Goal: Information Seeking & Learning: Learn about a topic

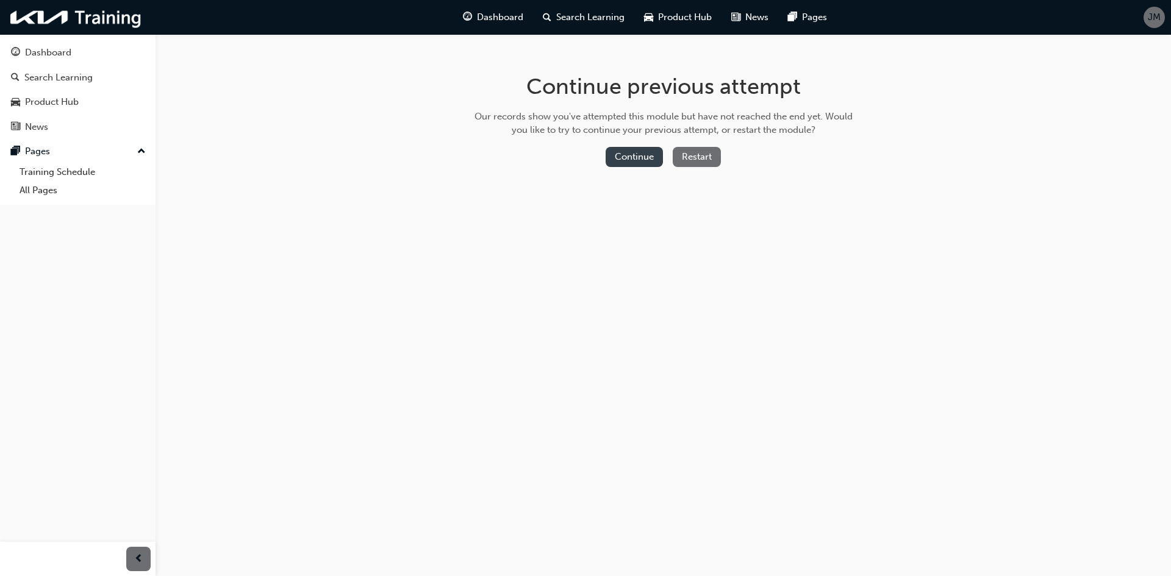
click at [629, 154] on button "Continue" at bounding box center [633, 157] width 57 height 20
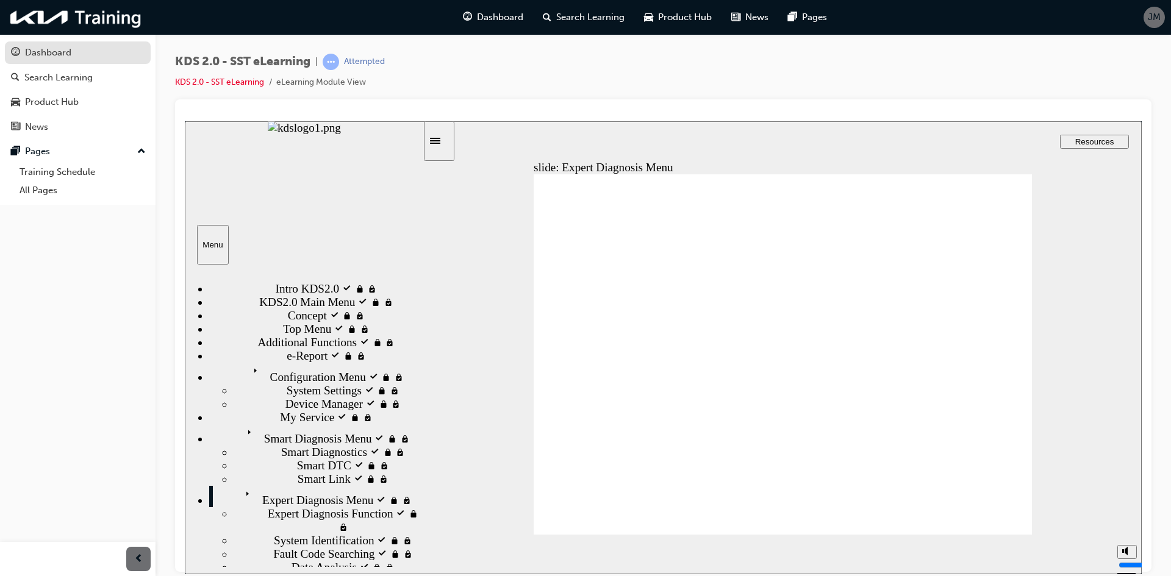
click at [92, 61] on link "Dashboard" at bounding box center [78, 52] width 146 height 23
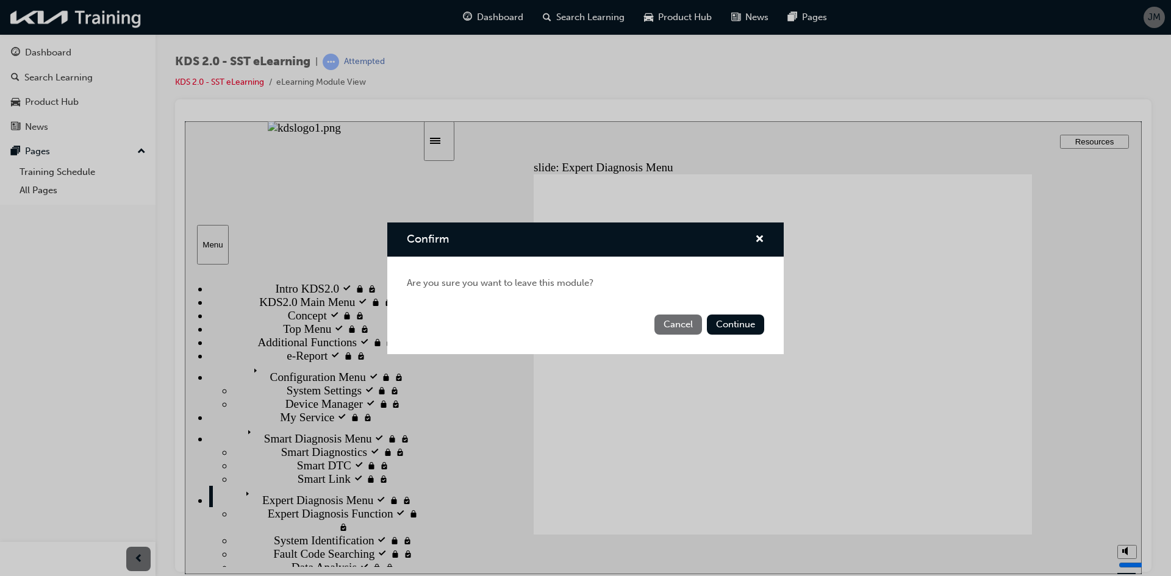
click at [688, 325] on button "Cancel" at bounding box center [678, 325] width 48 height 20
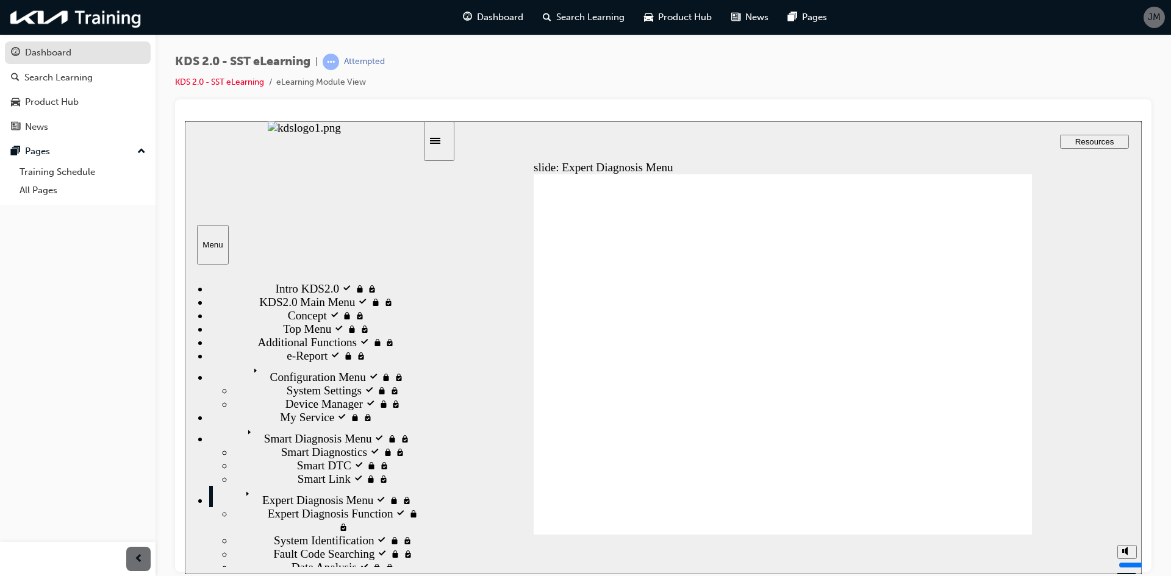
click at [53, 54] on div "Dashboard" at bounding box center [48, 53] width 46 height 14
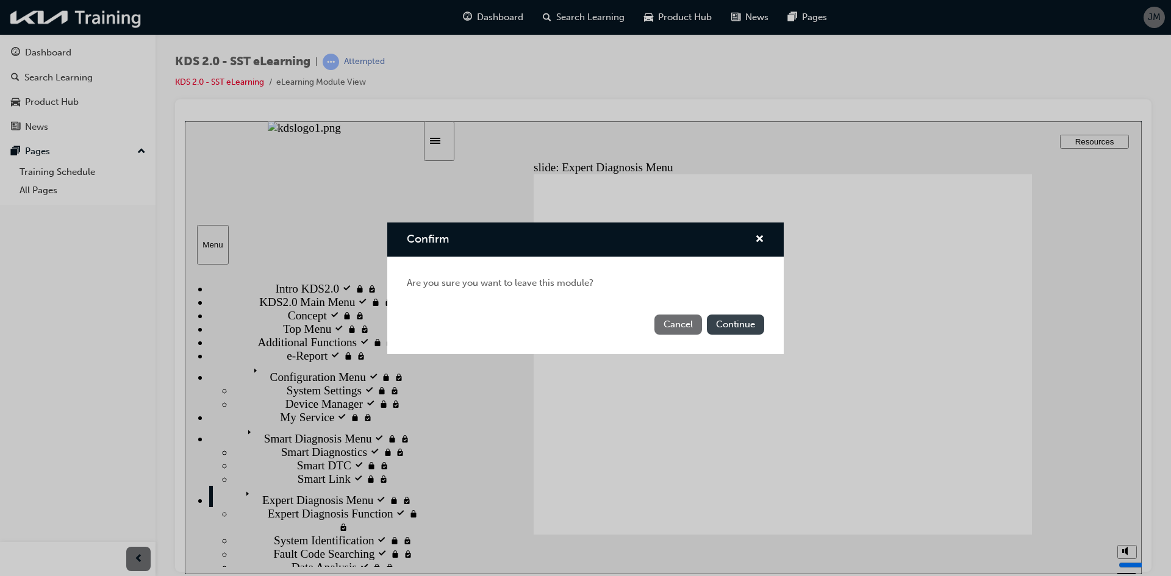
click at [726, 324] on button "Continue" at bounding box center [735, 325] width 57 height 20
